Goal: Information Seeking & Learning: Learn about a topic

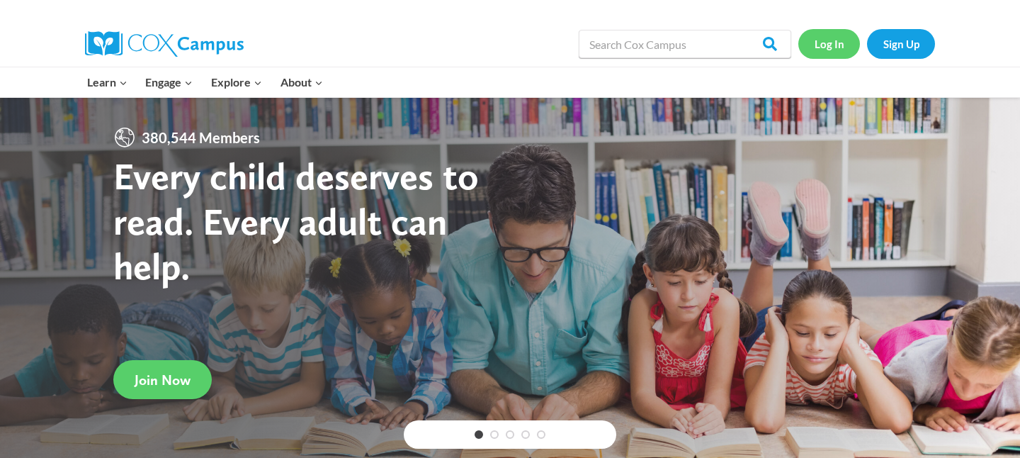
click at [823, 51] on link "Log In" at bounding box center [829, 43] width 62 height 29
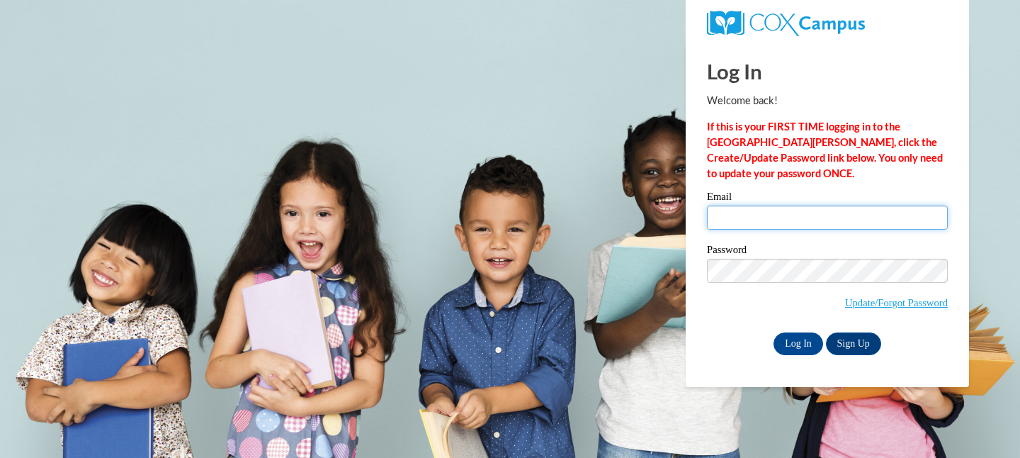
click at [767, 219] on input "Email" at bounding box center [827, 217] width 241 height 24
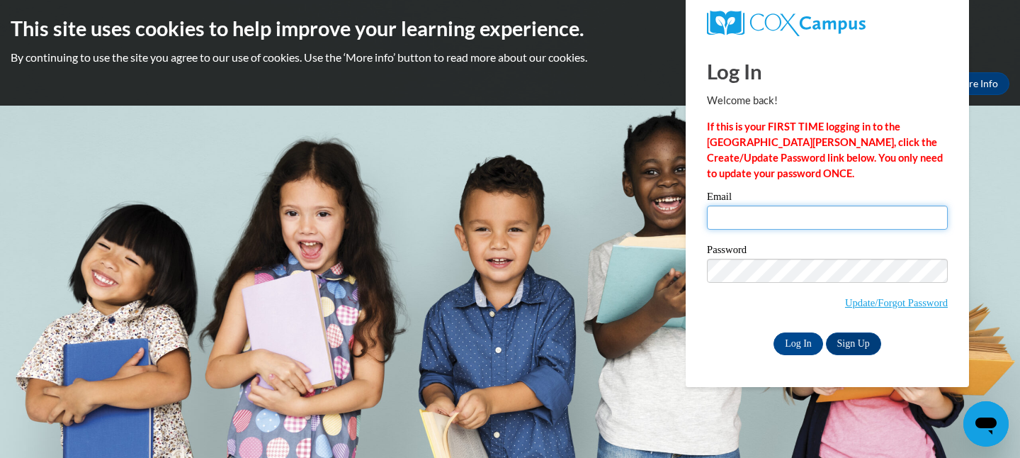
type input "[EMAIL_ADDRESS][DOMAIN_NAME]"
click at [815, 247] on label "Password" at bounding box center [827, 251] width 241 height 14
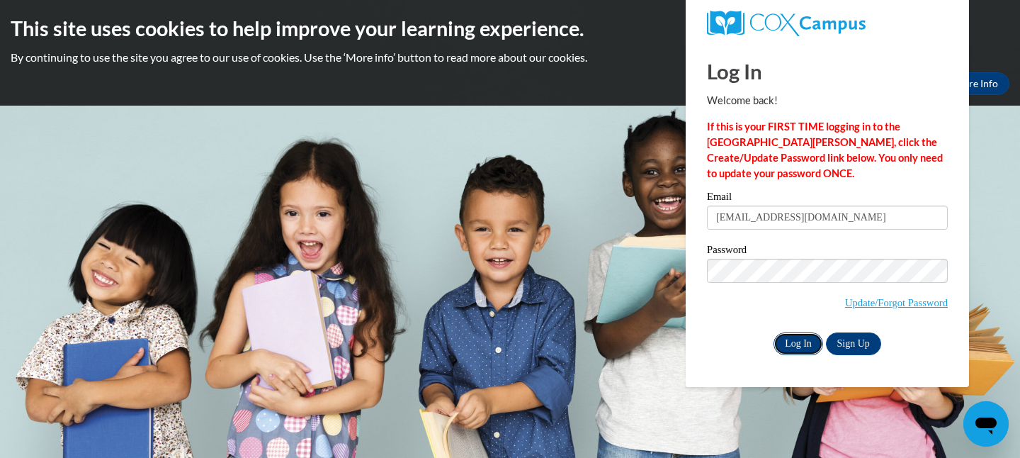
click at [799, 342] on input "Log In" at bounding box center [799, 343] width 50 height 23
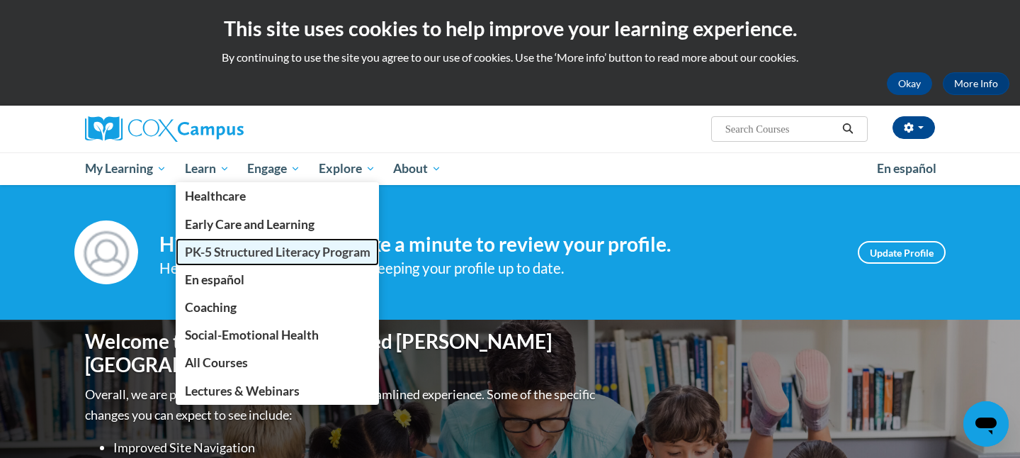
click at [242, 254] on span "PK-5 Structured Literacy Program" at bounding box center [278, 251] width 186 height 15
click at [254, 257] on span "PK-5 Structured Literacy Program" at bounding box center [278, 251] width 186 height 15
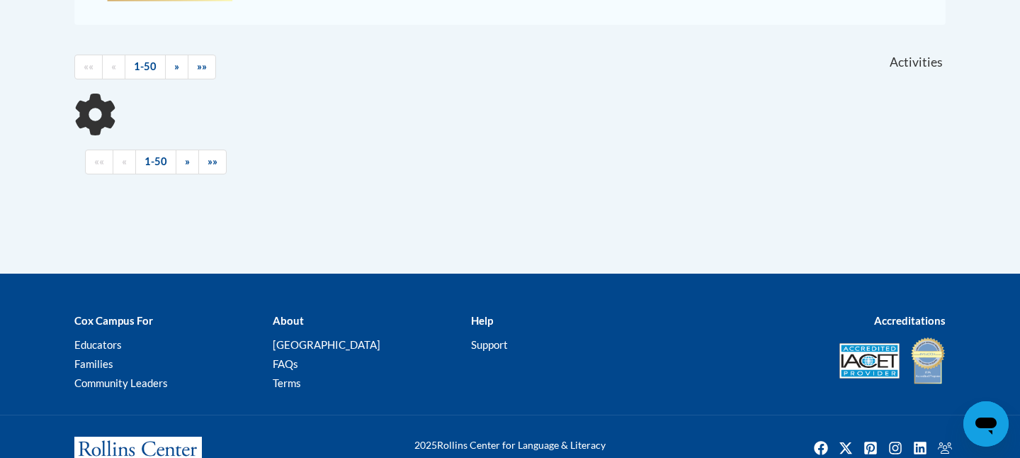
scroll to position [611, 0]
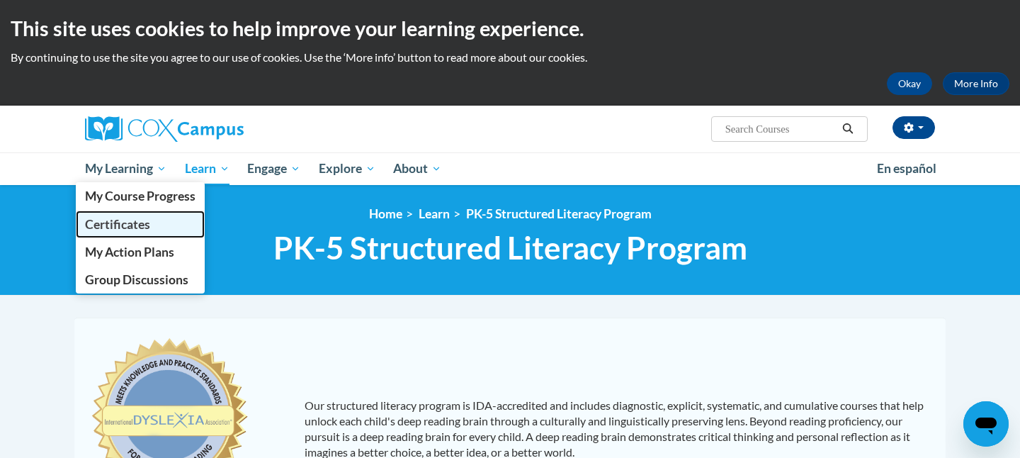
click at [135, 221] on span "Certificates" at bounding box center [117, 224] width 65 height 15
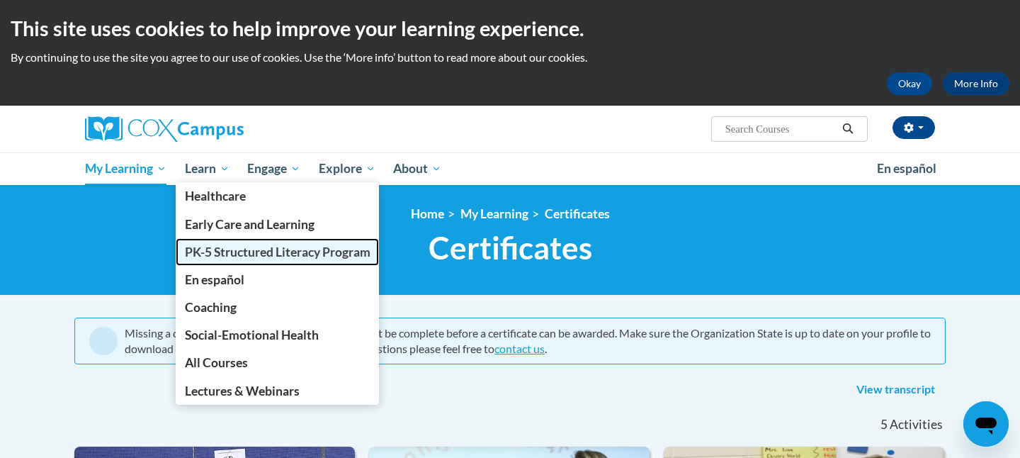
click at [234, 246] on span "PK-5 Structured Literacy Program" at bounding box center [278, 251] width 186 height 15
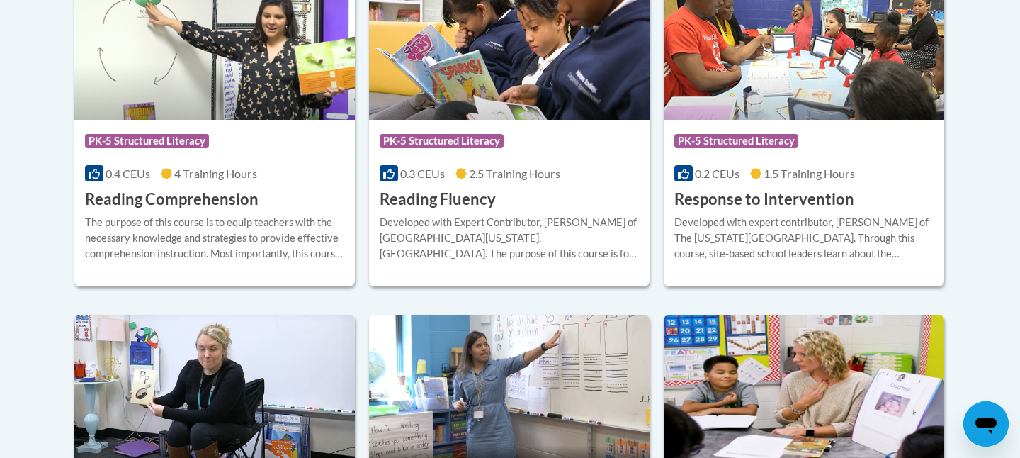
scroll to position [1391, 0]
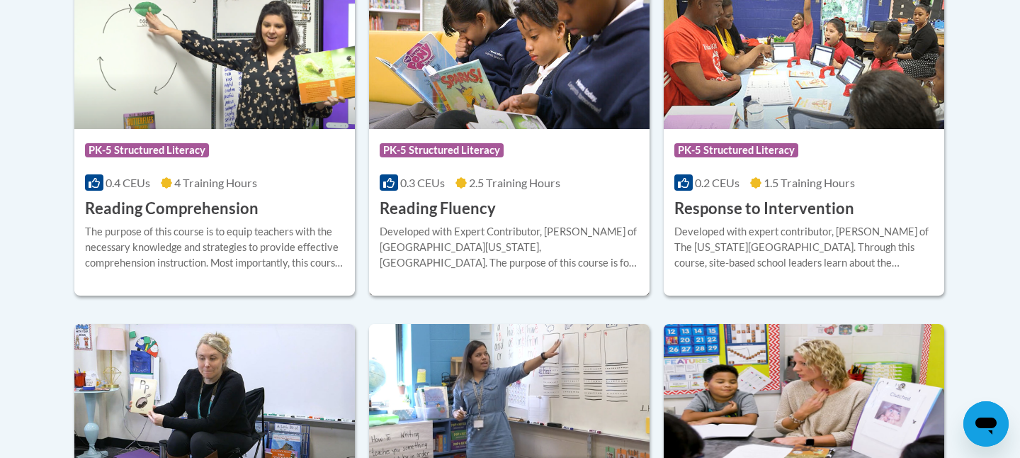
click at [512, 234] on div "Developed with Expert Contributor, Dr. Laura Rhinehart of University California…" at bounding box center [509, 247] width 259 height 47
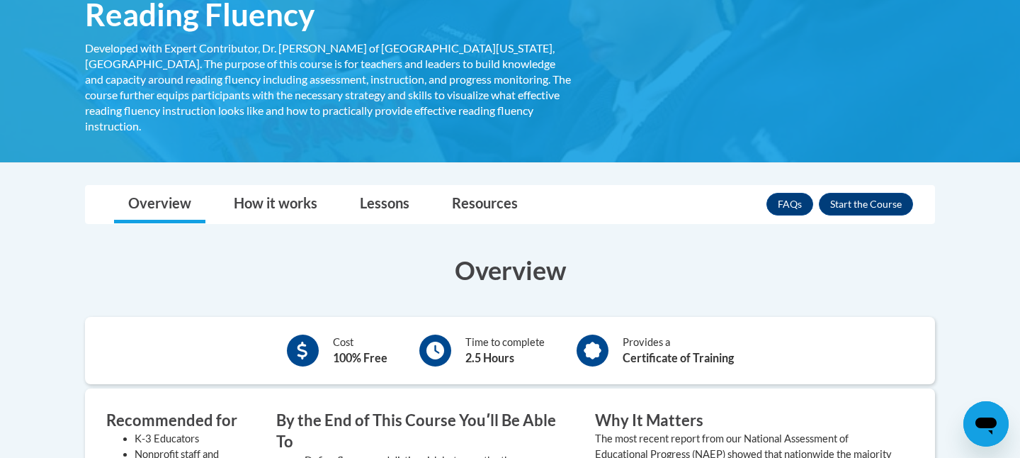
scroll to position [237, 0]
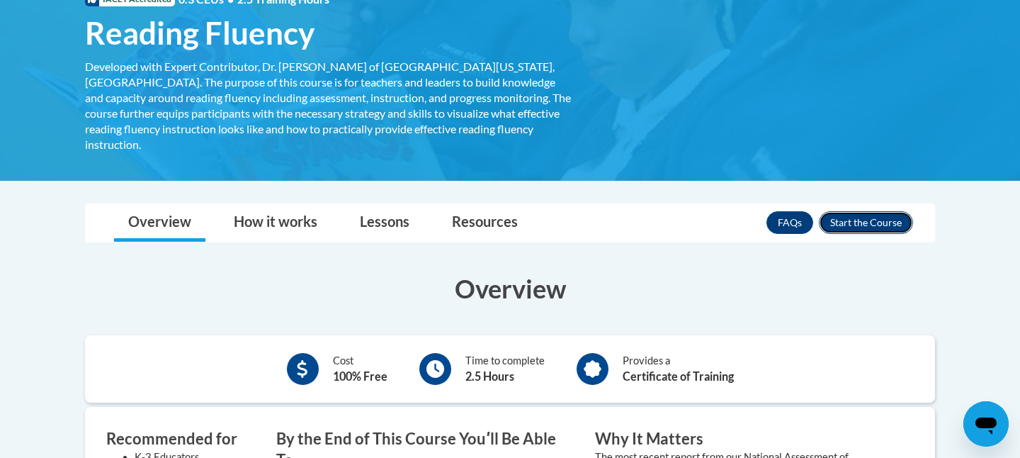
click at [866, 211] on button "Enroll" at bounding box center [866, 222] width 94 height 23
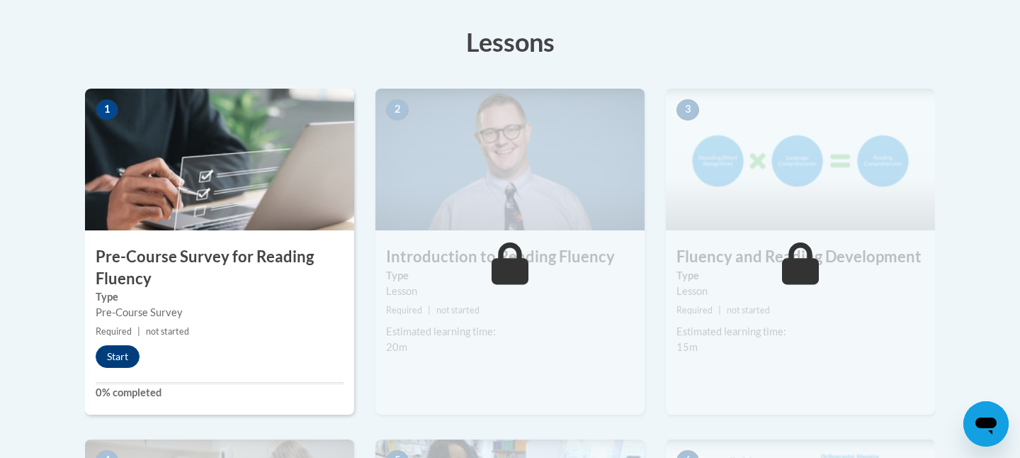
scroll to position [390, 0]
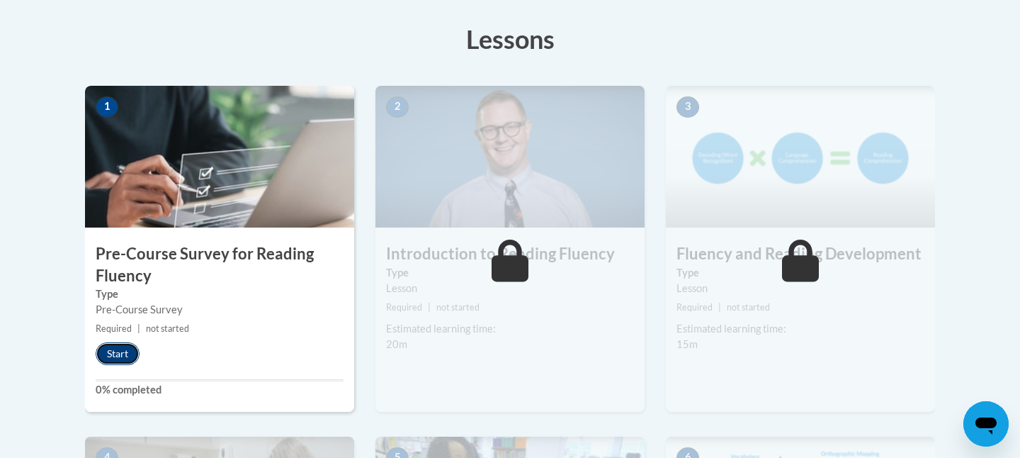
click at [118, 351] on button "Start" at bounding box center [118, 353] width 44 height 23
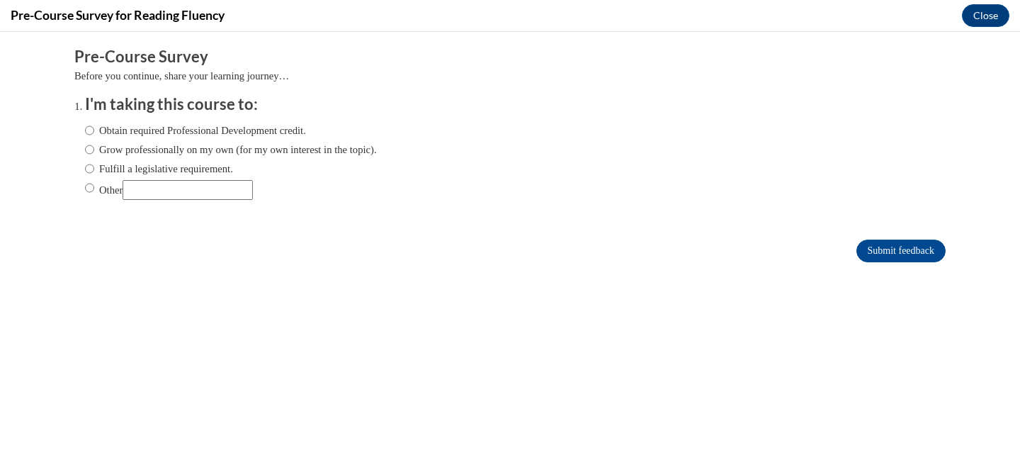
scroll to position [0, 0]
click at [230, 170] on label "Fulfill a legislative requirement." at bounding box center [159, 169] width 148 height 16
click at [94, 170] on input "Fulfill a legislative requirement." at bounding box center [89, 169] width 9 height 16
radio input "true"
click at [876, 248] on input "Submit feedback" at bounding box center [900, 250] width 89 height 23
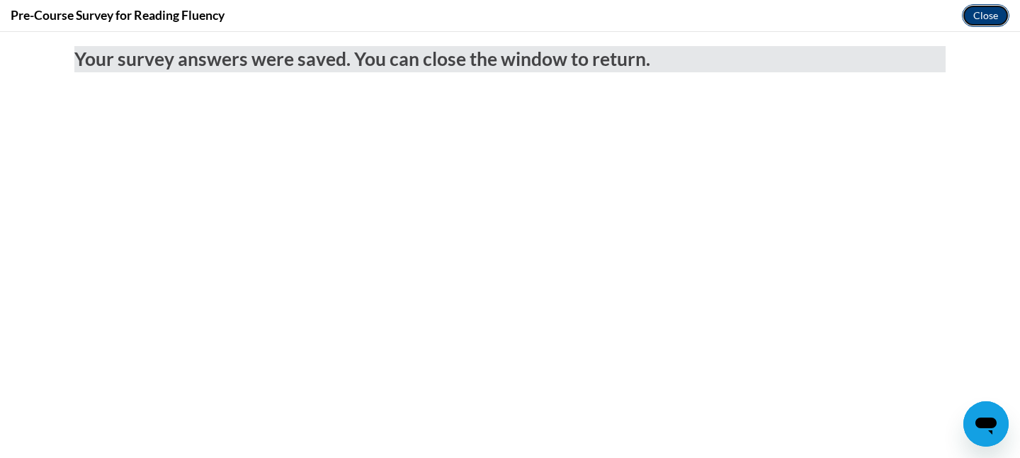
click at [991, 13] on button "Close" at bounding box center [985, 15] width 47 height 23
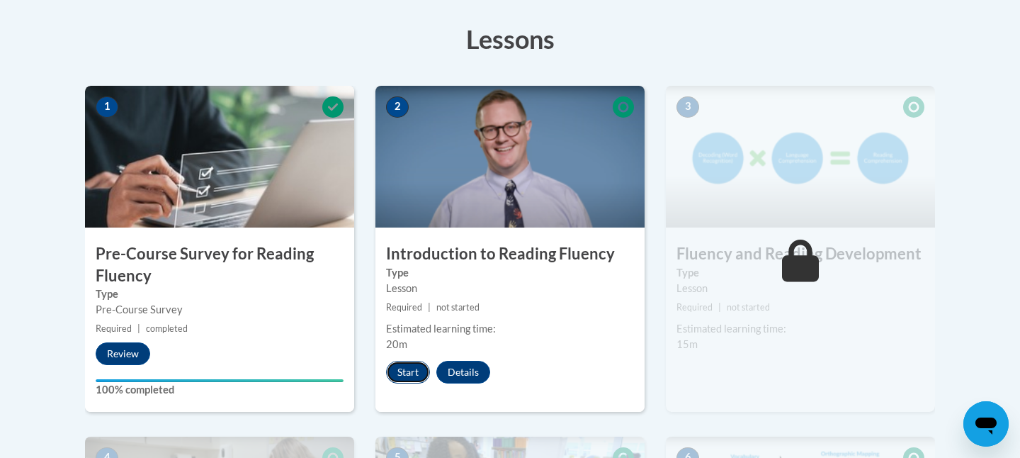
click at [414, 372] on button "Start" at bounding box center [408, 372] width 44 height 23
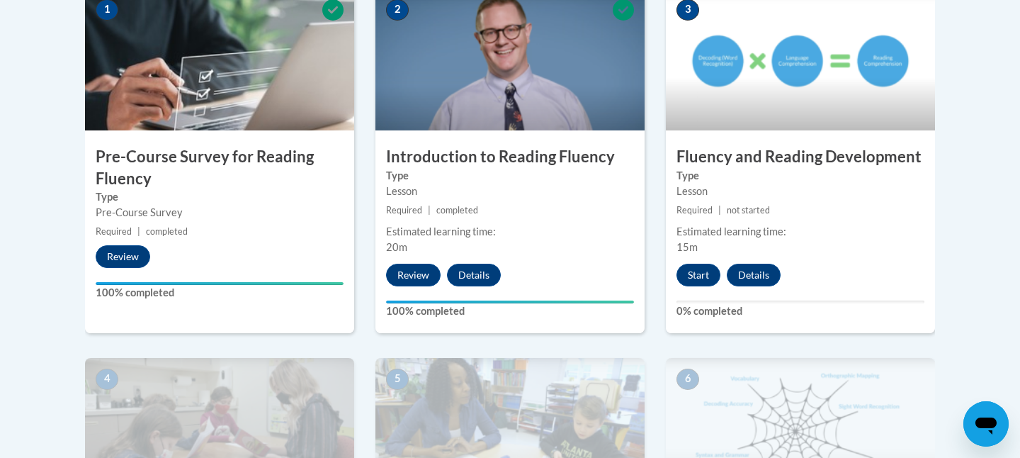
scroll to position [492, 0]
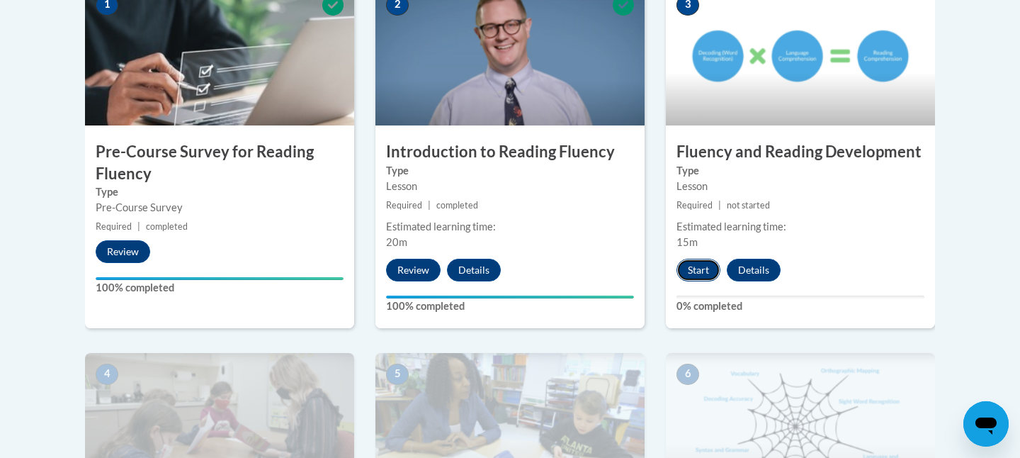
click at [706, 261] on button "Start" at bounding box center [699, 270] width 44 height 23
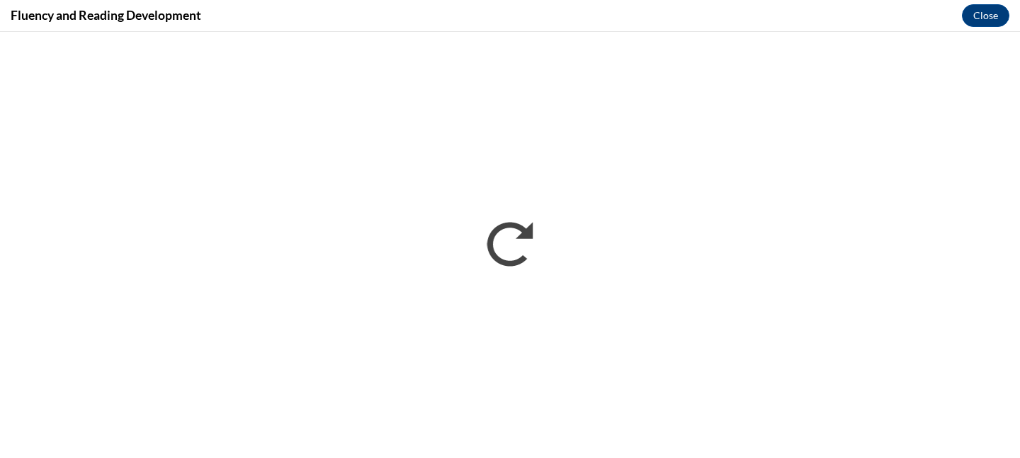
scroll to position [0, 0]
